Goal: Transaction & Acquisition: Download file/media

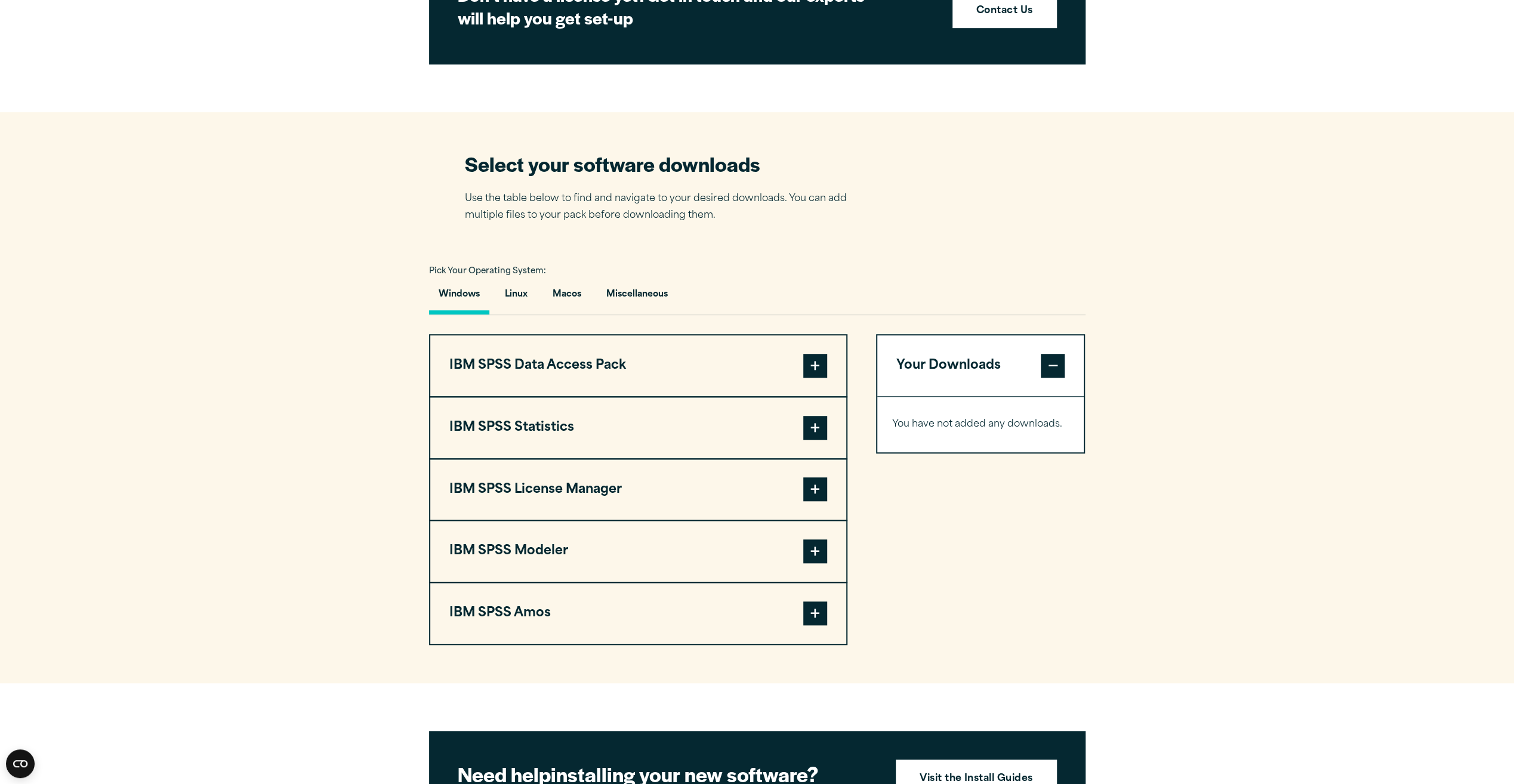
scroll to position [656, 0]
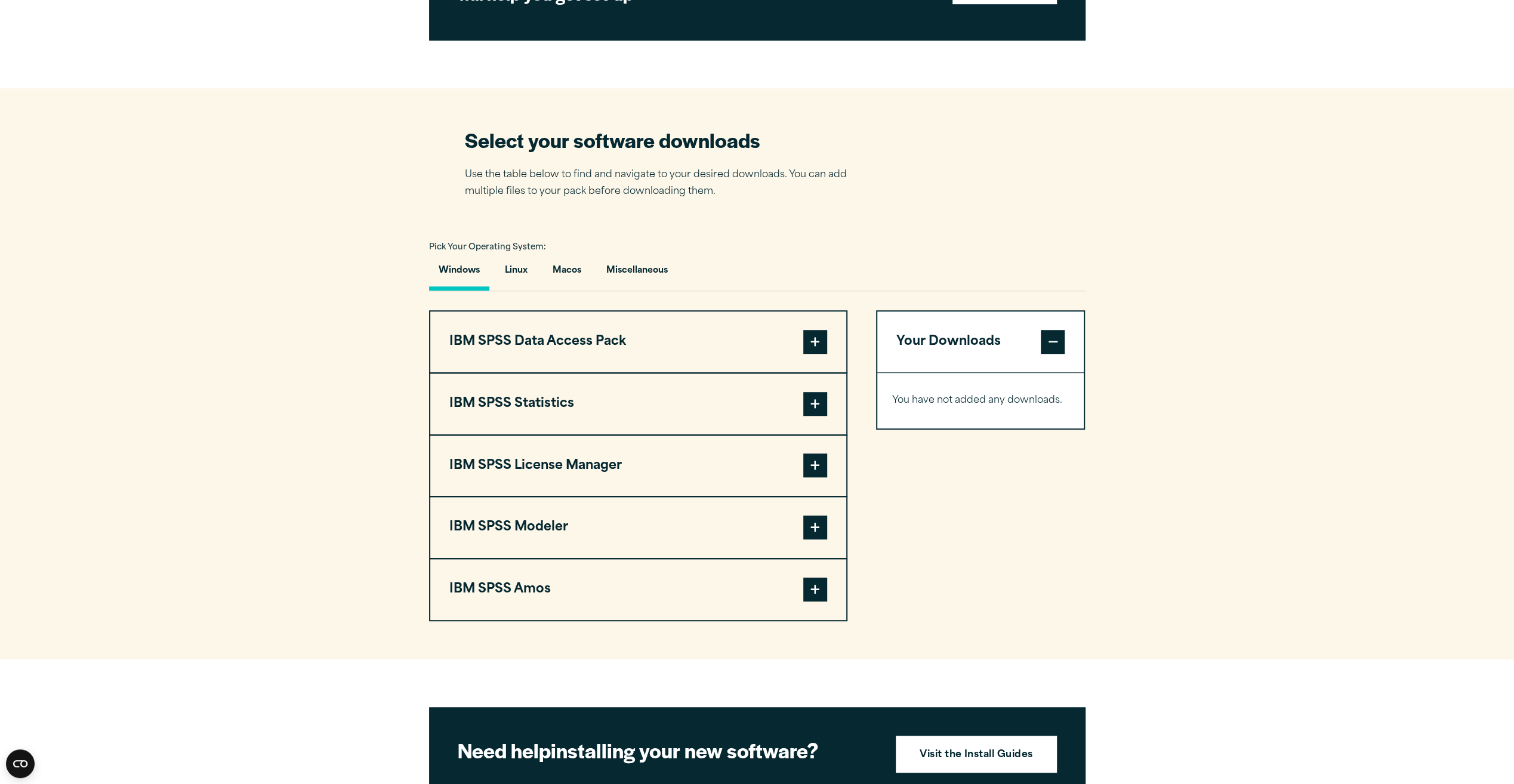
click at [817, 467] on span at bounding box center [815, 465] width 24 height 24
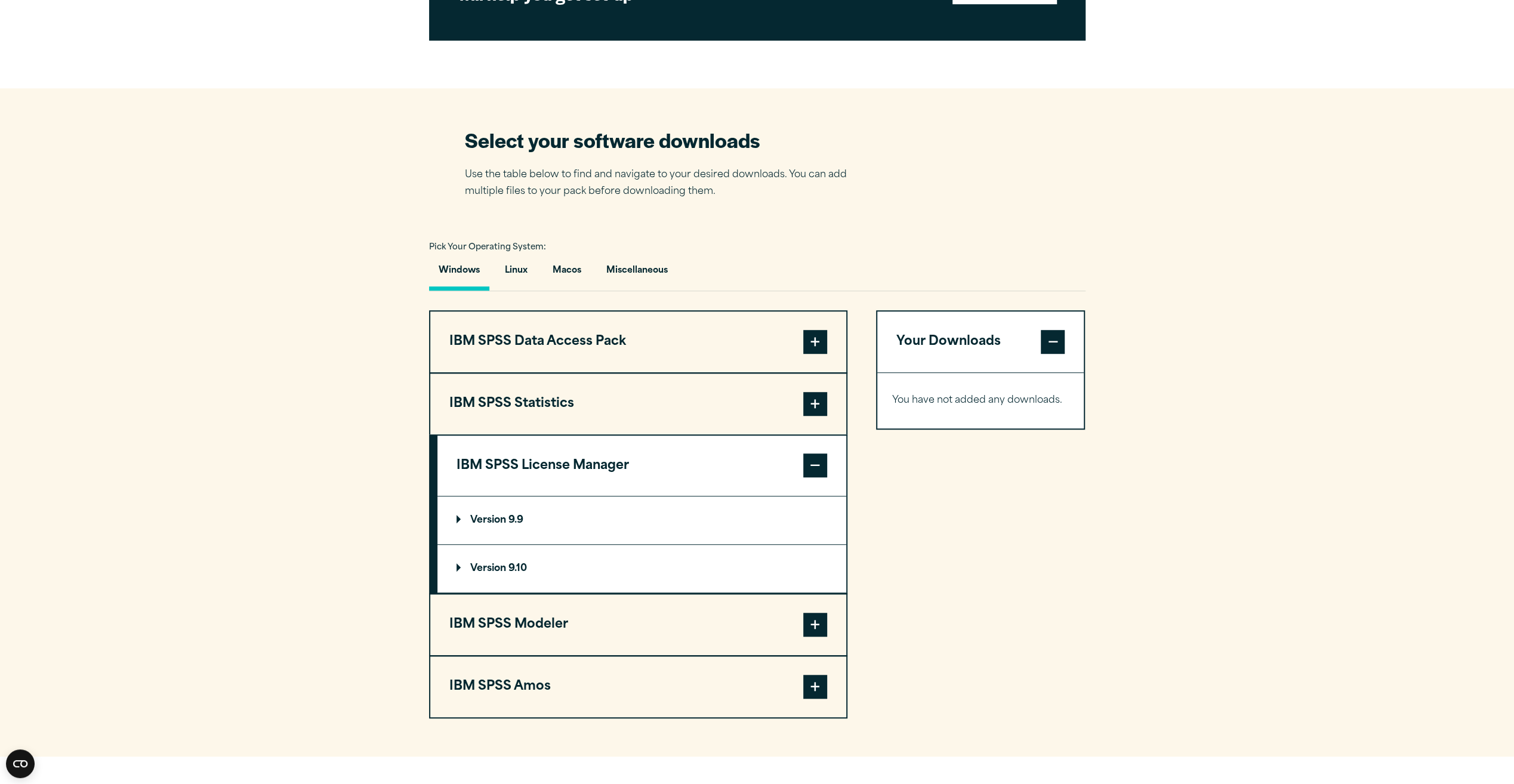
click at [491, 572] on summary "Version 9.10" at bounding box center [642, 568] width 409 height 48
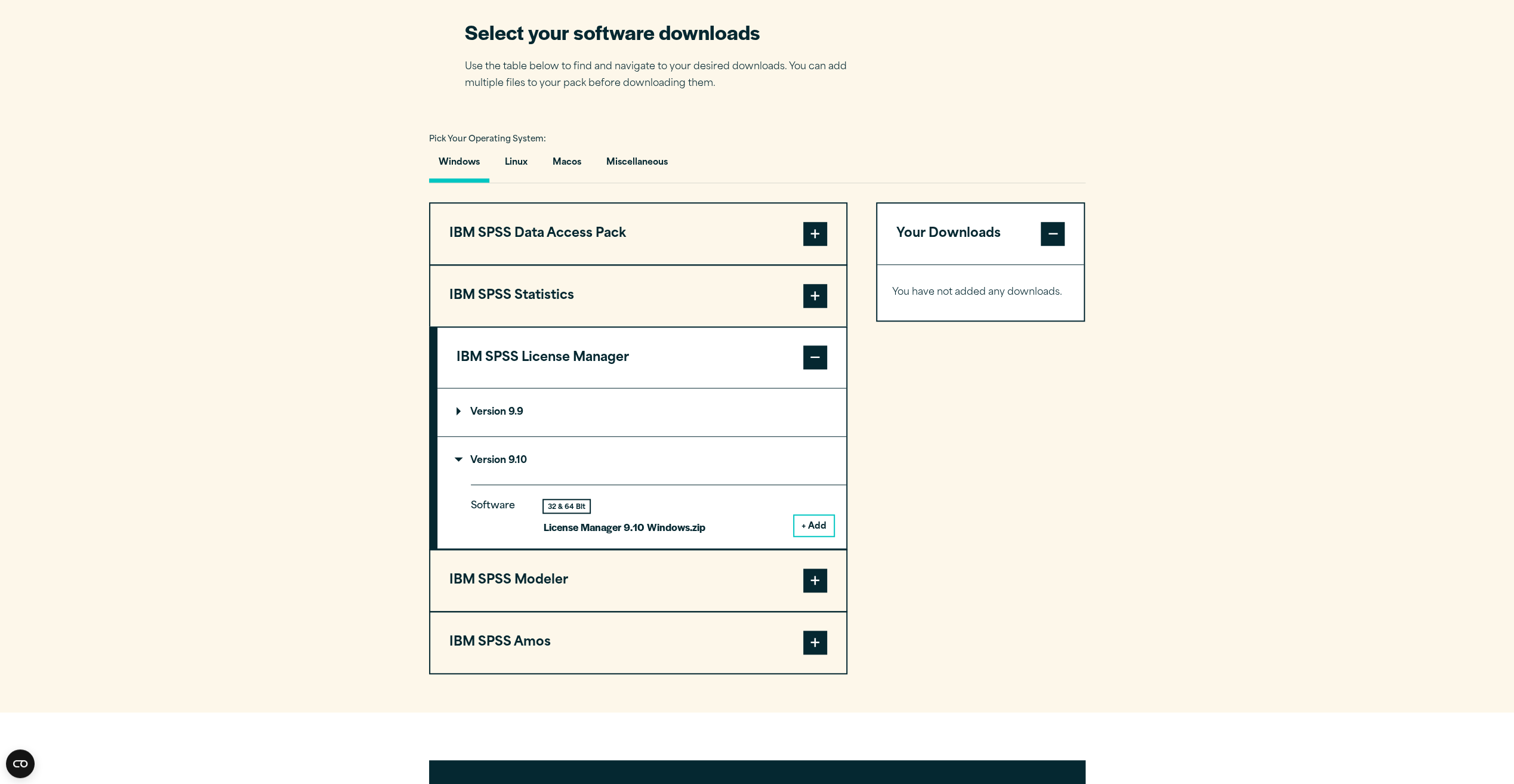
scroll to position [775, 0]
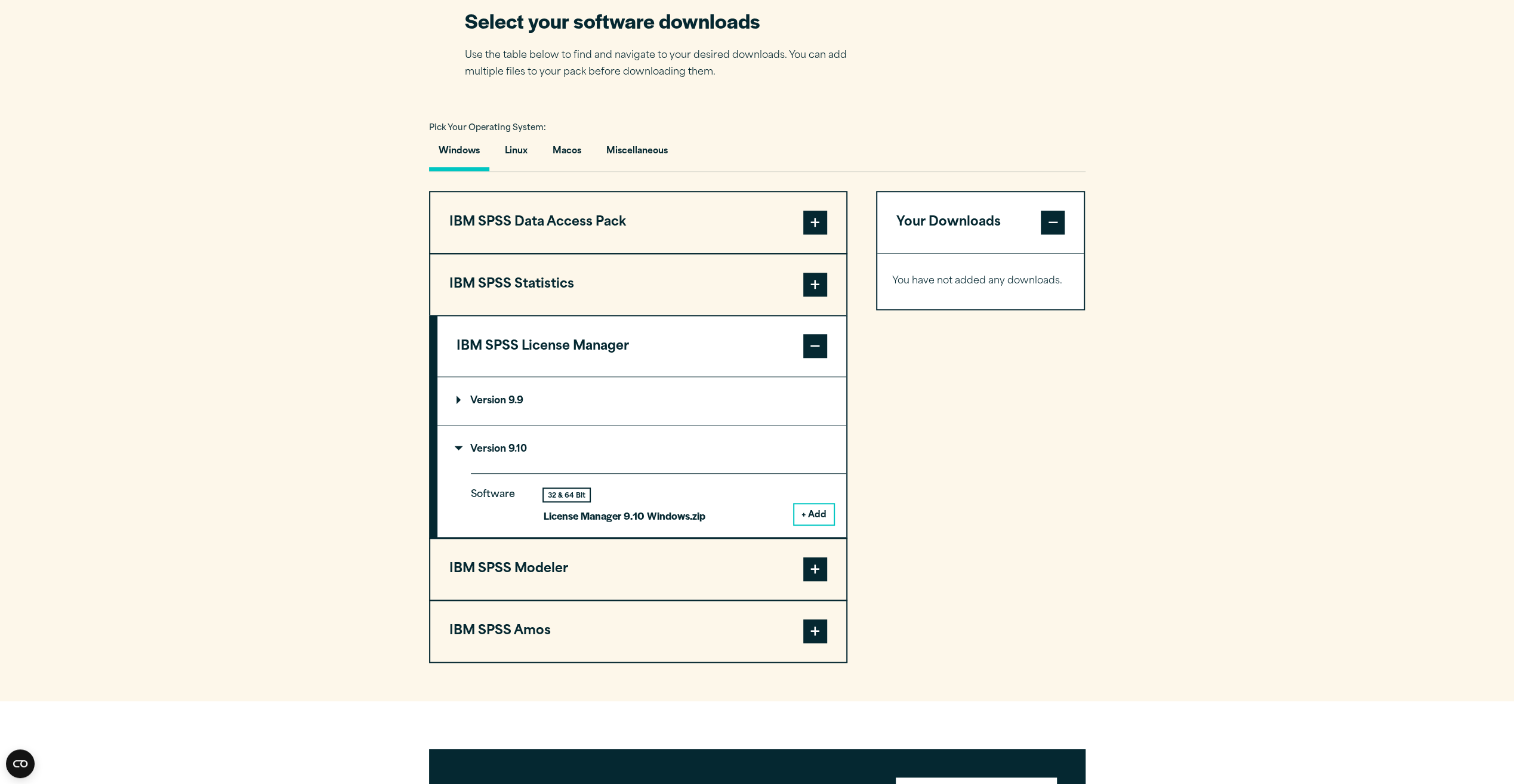
click at [814, 511] on button "+ Add" at bounding box center [814, 514] width 39 height 20
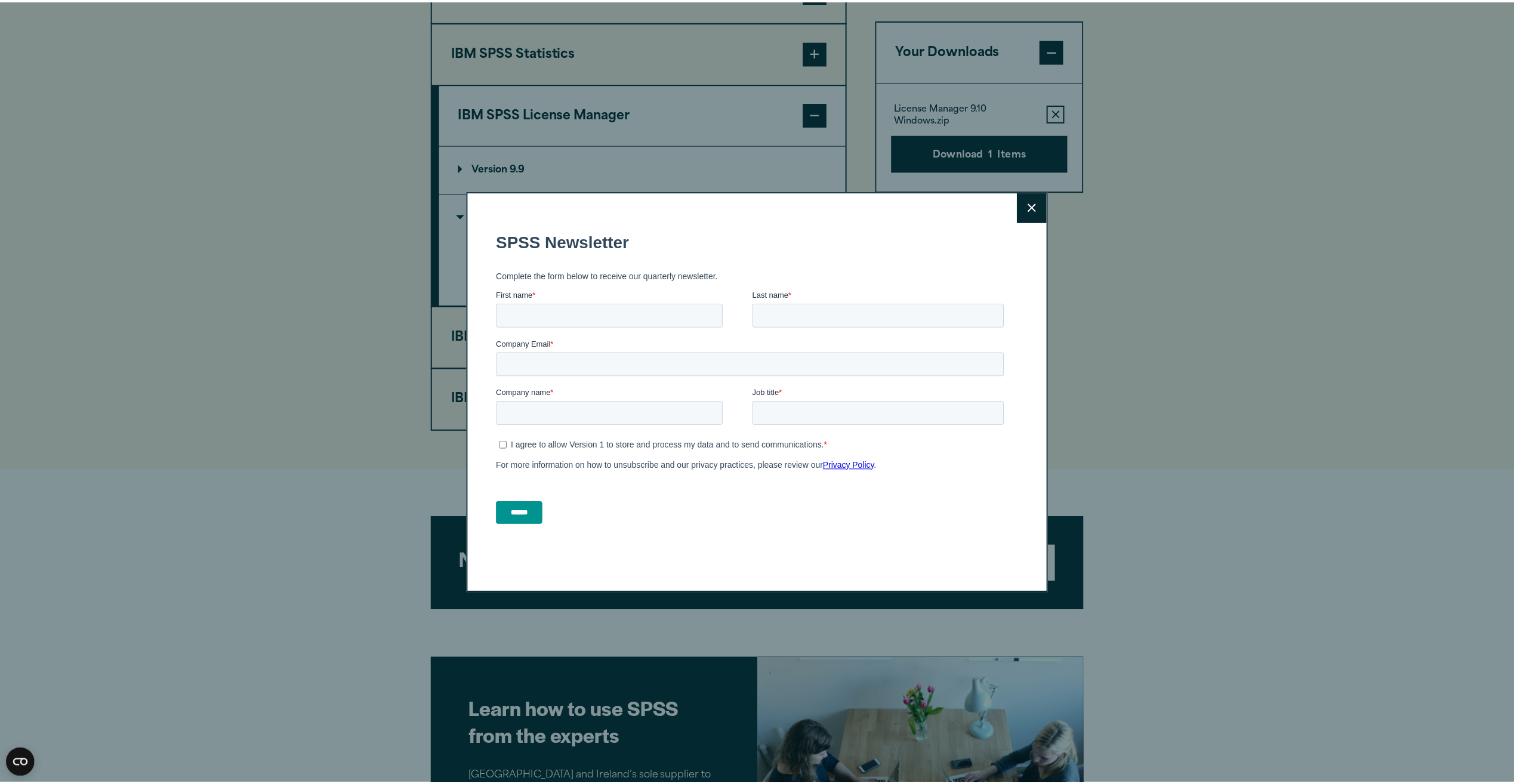
scroll to position [1014, 0]
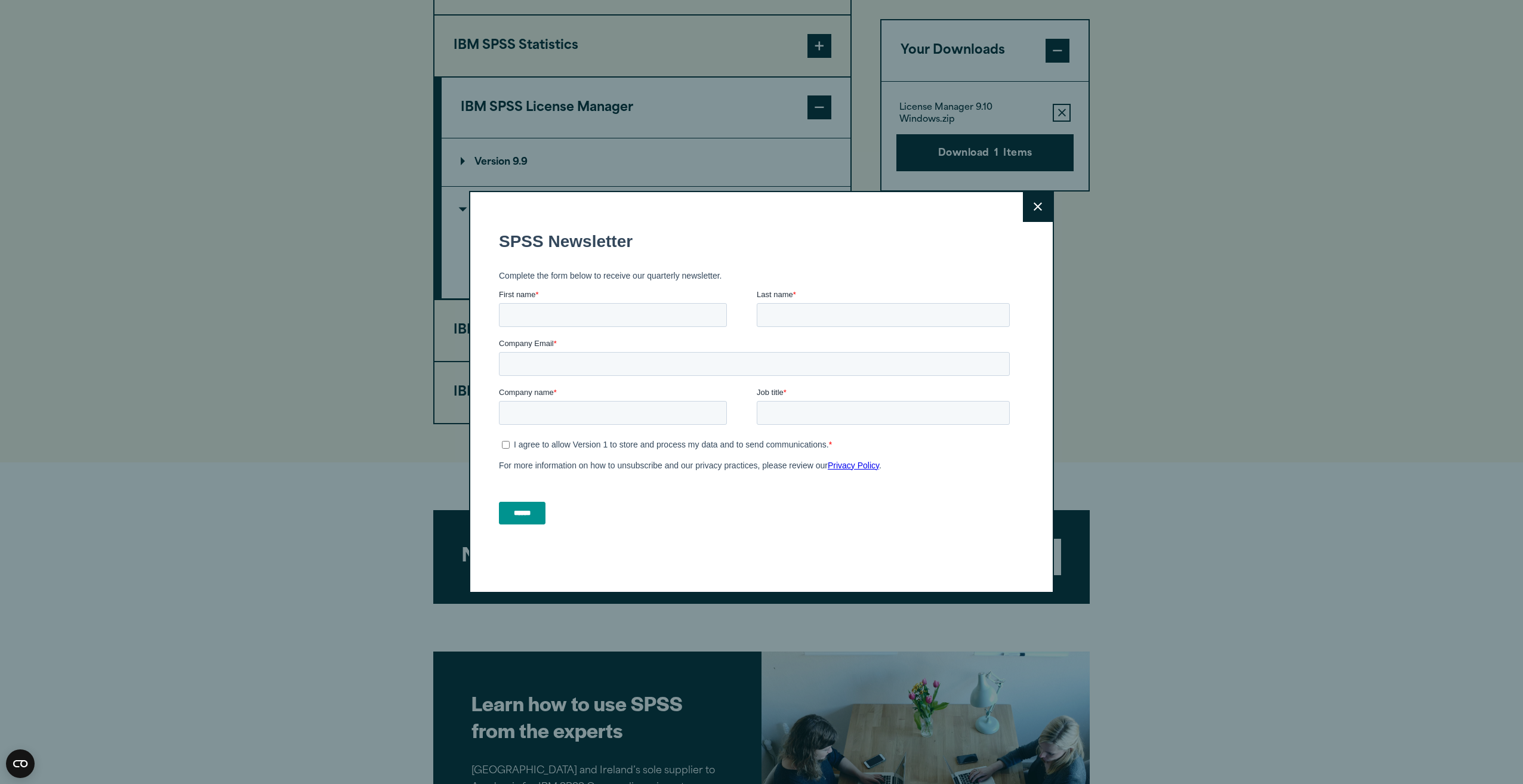
click at [1034, 210] on icon at bounding box center [1038, 206] width 9 height 9
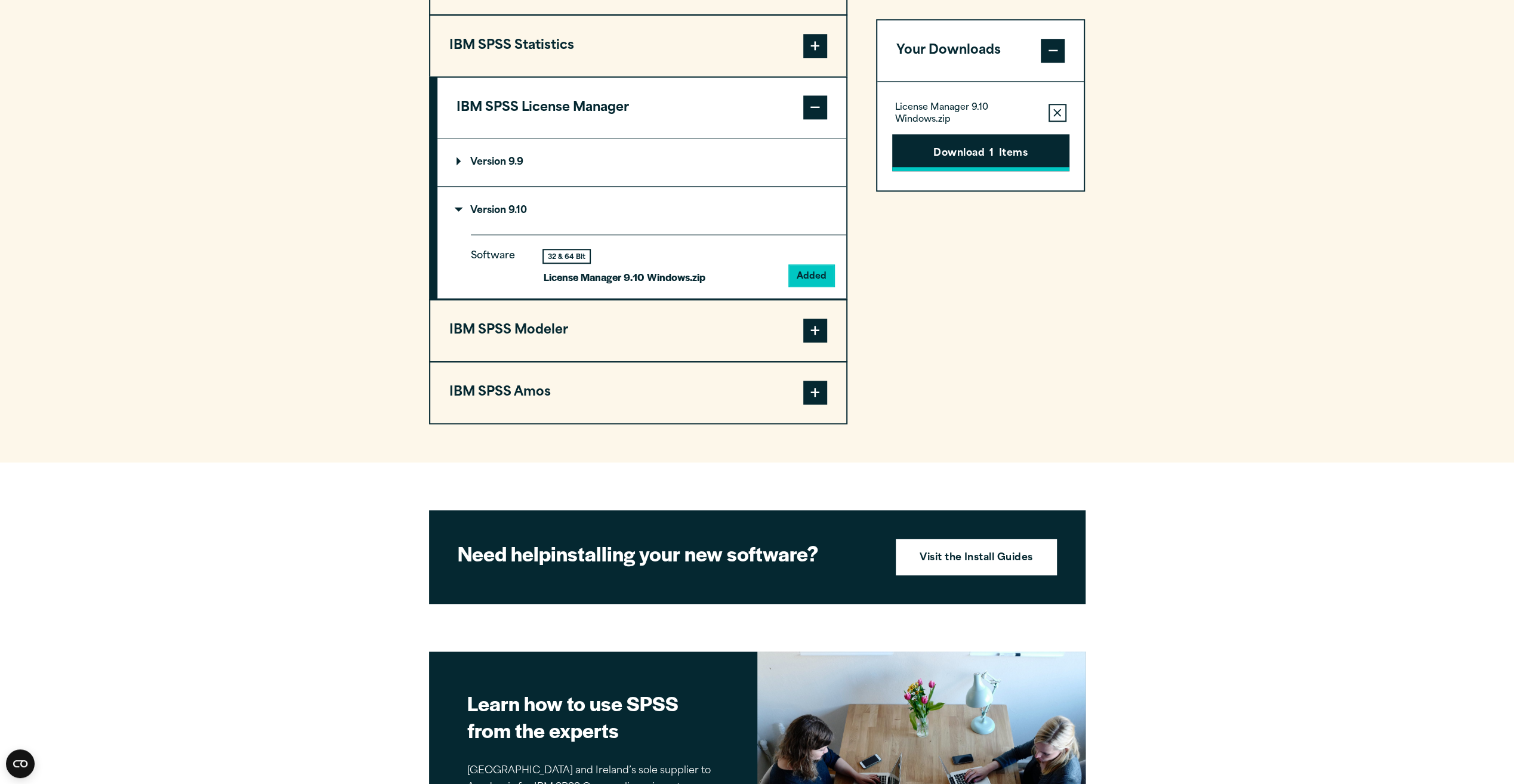
click at [999, 151] on button "Download 1 Items" at bounding box center [980, 153] width 177 height 37
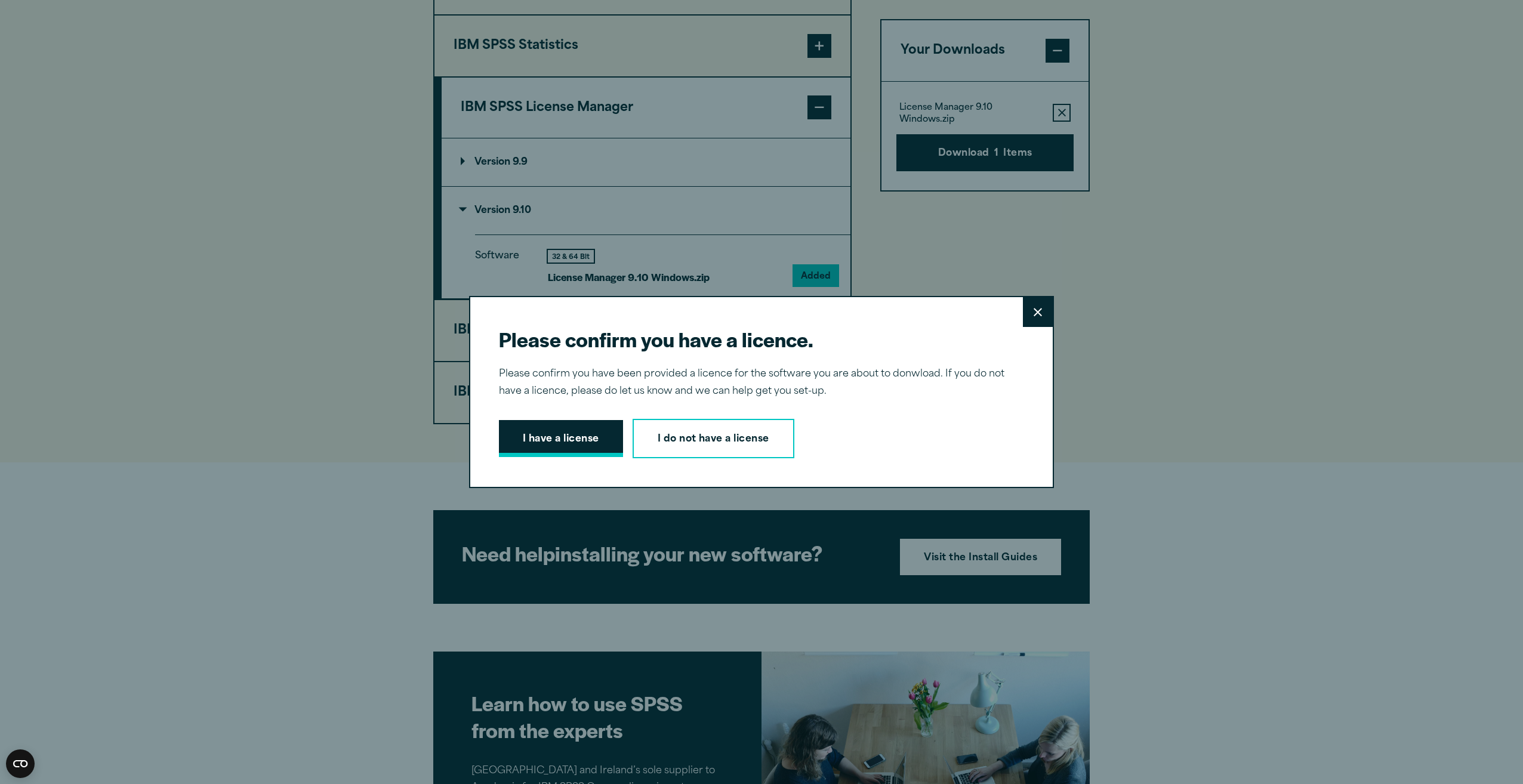
click at [564, 438] on button "I have a license" at bounding box center [561, 439] width 124 height 37
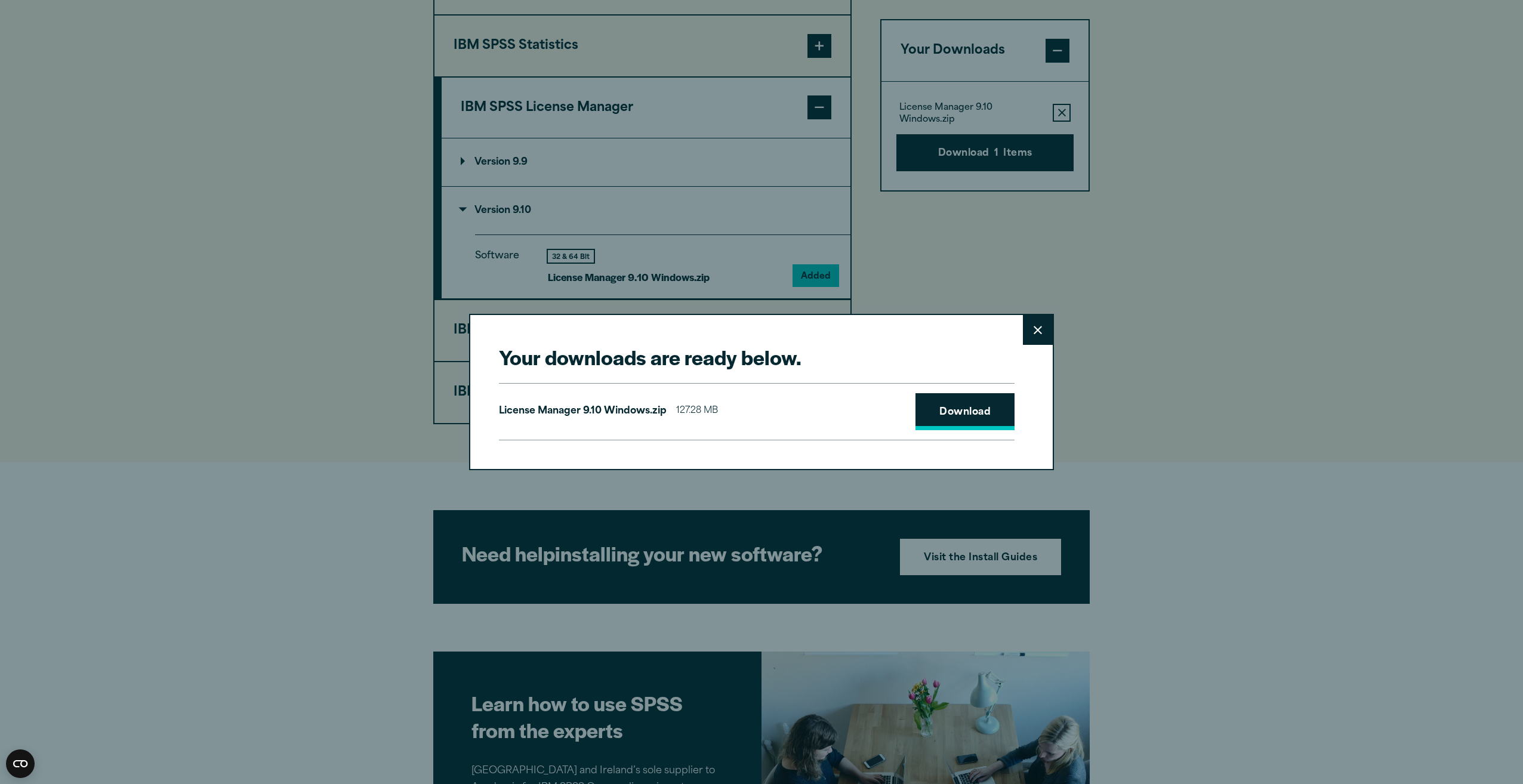
click at [954, 417] on link "Download" at bounding box center [965, 412] width 99 height 37
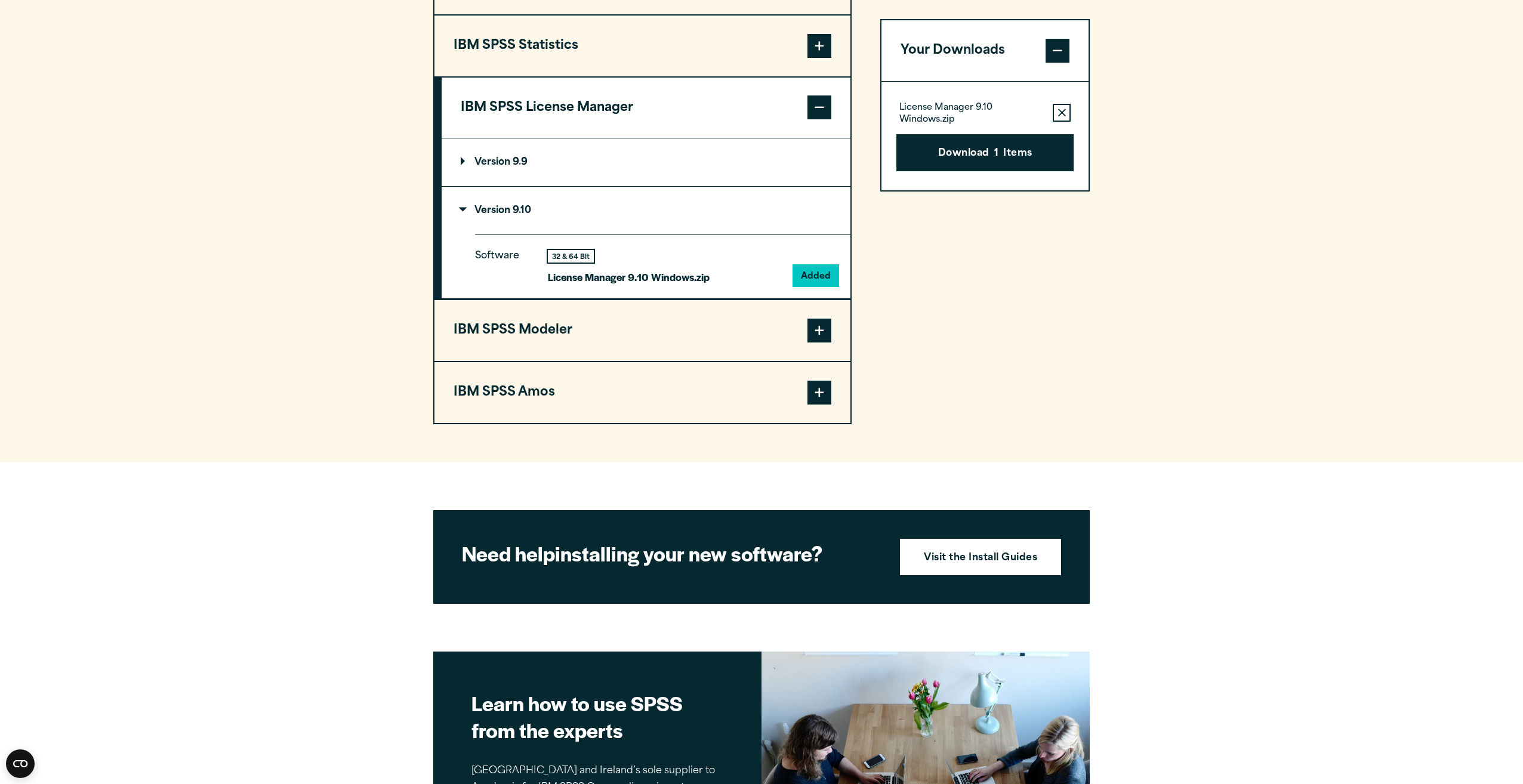
click at [1186, 205] on div "Close" at bounding box center [761, 392] width 1523 height 784
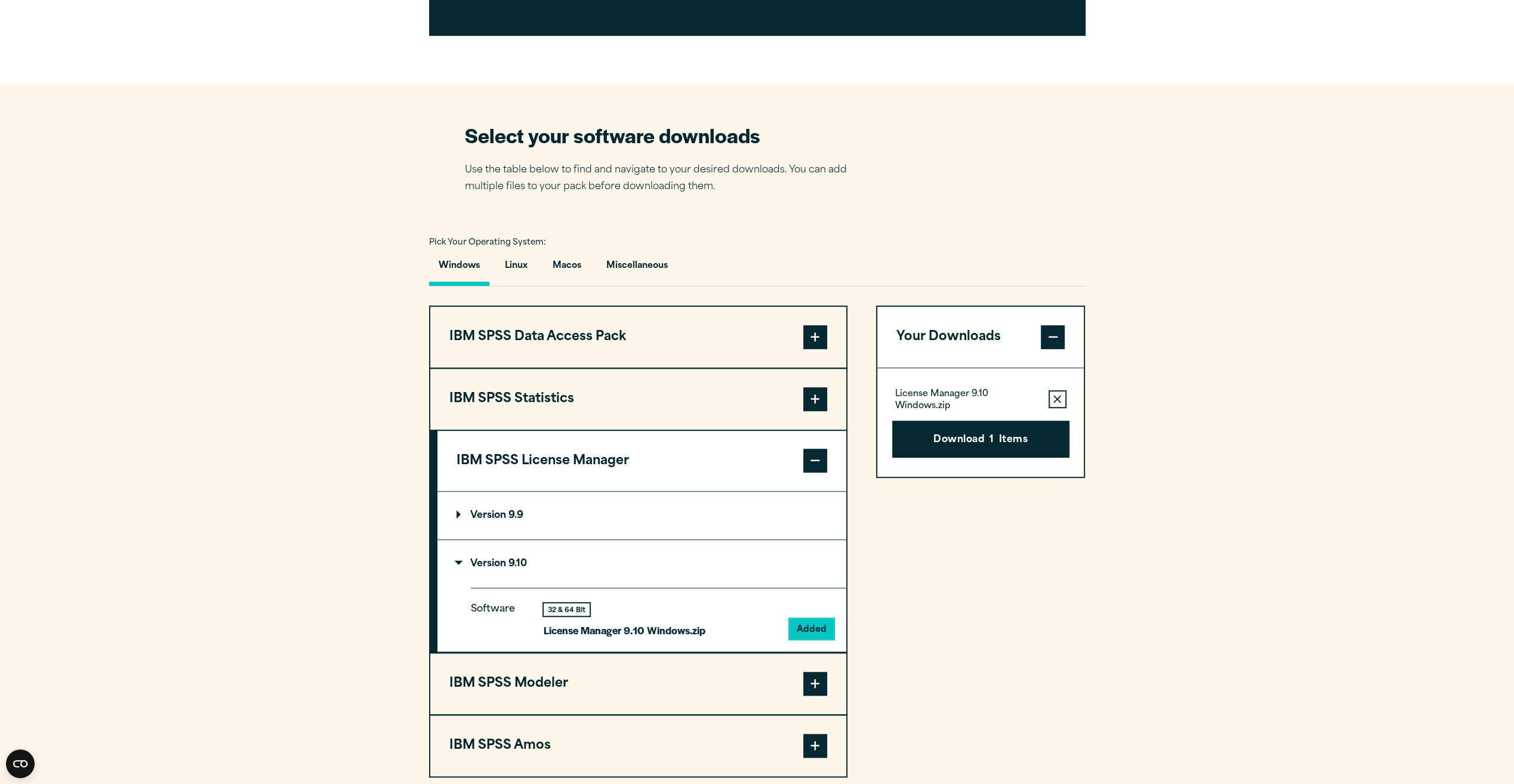
scroll to position [656, 0]
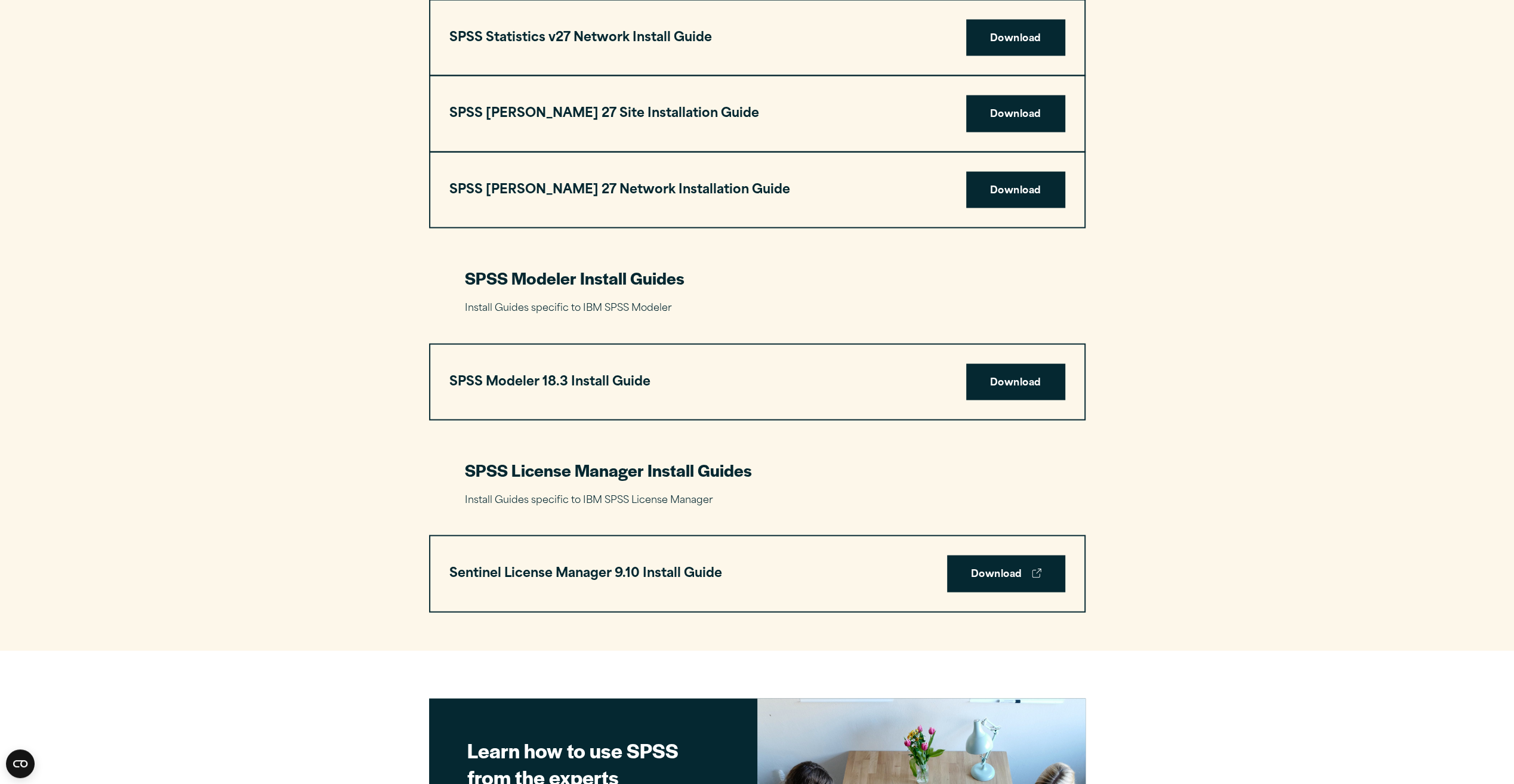
scroll to position [2271, 0]
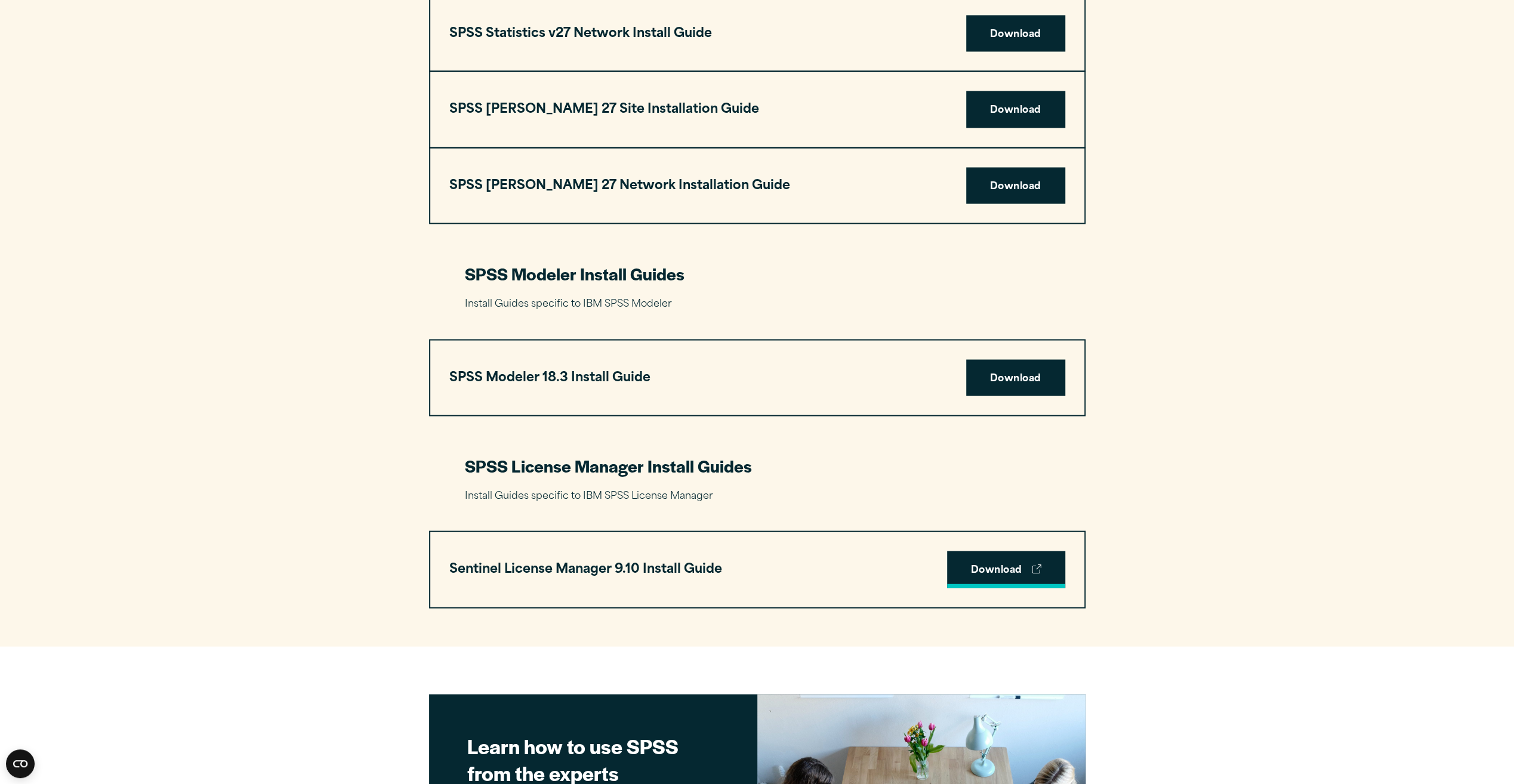
click at [991, 565] on link "Download" at bounding box center [1006, 570] width 118 height 37
